Goal: Information Seeking & Learning: Check status

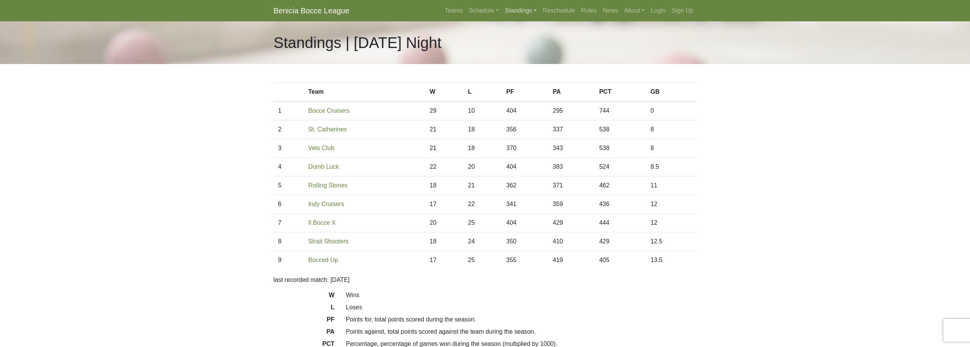
click at [513, 10] on link "Standings" at bounding box center [521, 10] width 38 height 15
click at [534, 77] on link "[DATE] Night" at bounding box center [532, 77] width 61 height 12
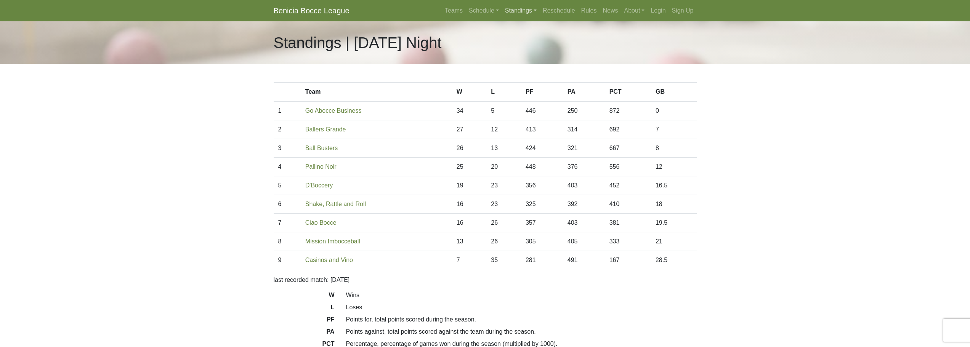
click at [524, 12] on link "Standings" at bounding box center [521, 10] width 38 height 15
click at [523, 92] on link "[DATE] Night" at bounding box center [532, 89] width 61 height 12
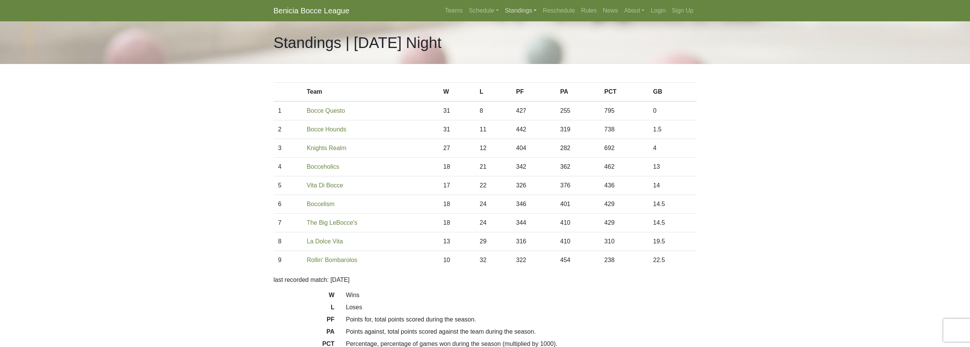
click at [509, 11] on link "Standings" at bounding box center [521, 10] width 38 height 15
click at [523, 67] on link "[DATE] Night" at bounding box center [532, 65] width 61 height 12
